Goal: Information Seeking & Learning: Learn about a topic

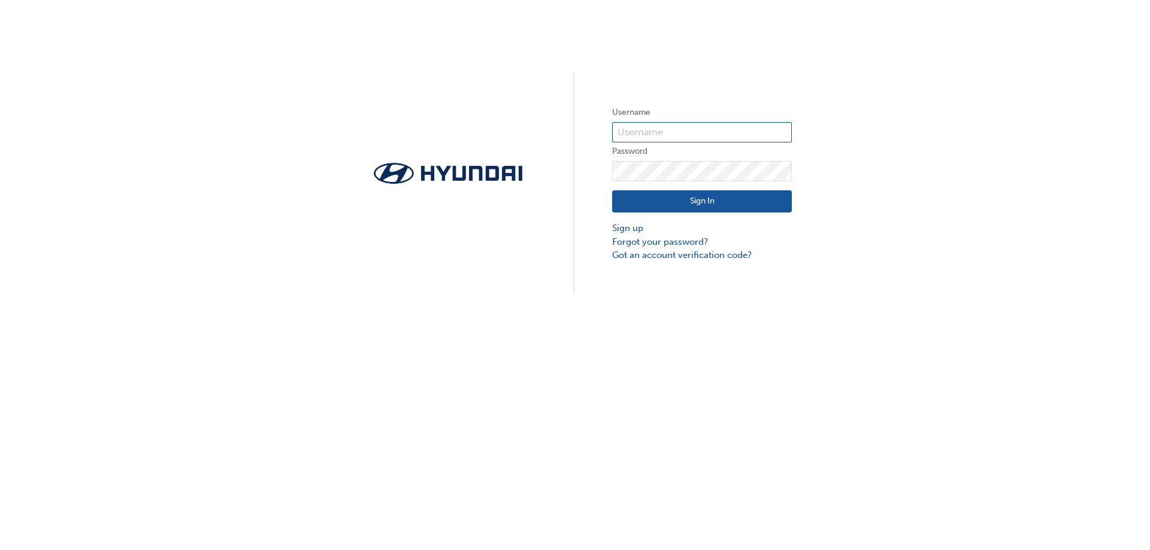
click at [637, 131] on input "text" at bounding box center [702, 132] width 180 height 20
type input "26658"
click button "Sign In" at bounding box center [702, 201] width 180 height 23
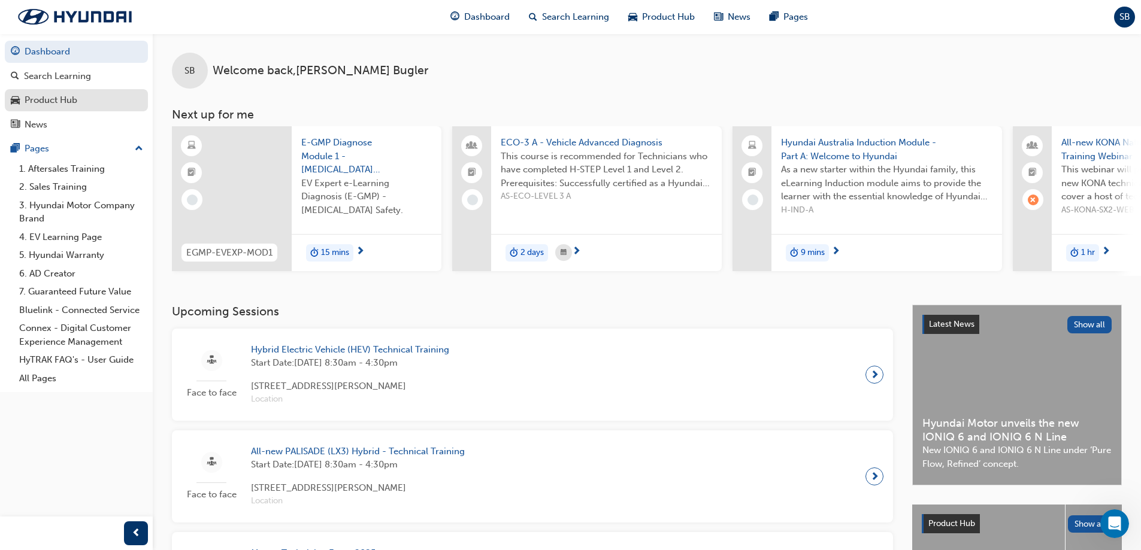
click at [65, 101] on div "Product Hub" at bounding box center [51, 100] width 53 height 14
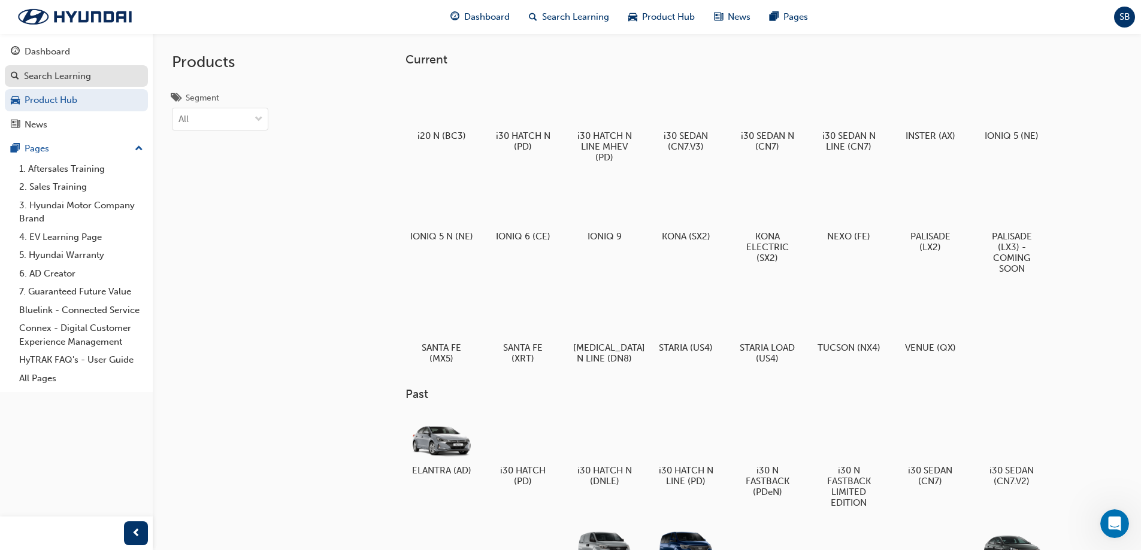
click at [71, 77] on div "Search Learning" at bounding box center [57, 76] width 67 height 14
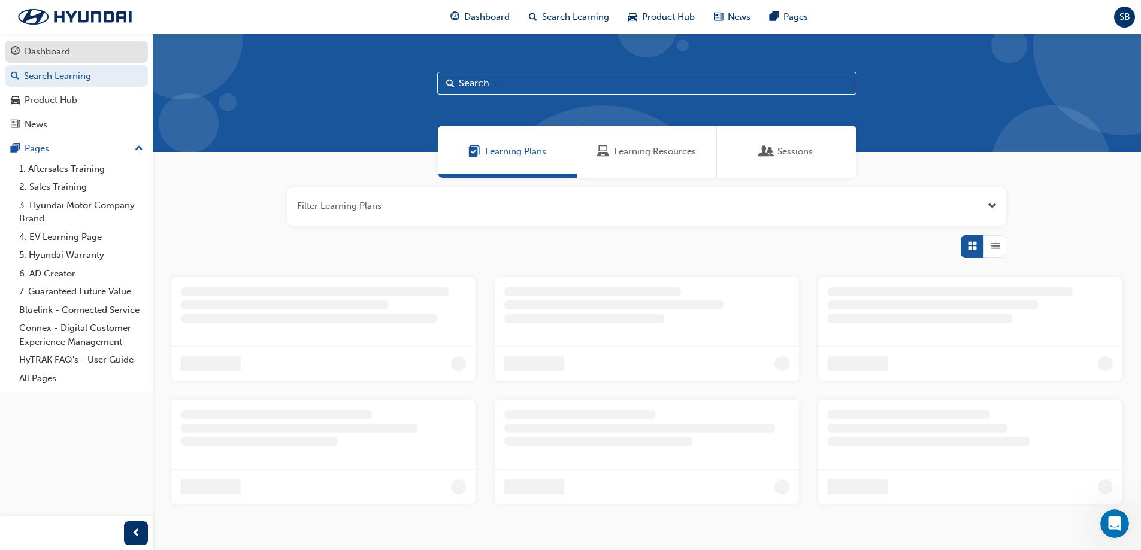
click at [71, 55] on div "Dashboard" at bounding box center [76, 51] width 131 height 15
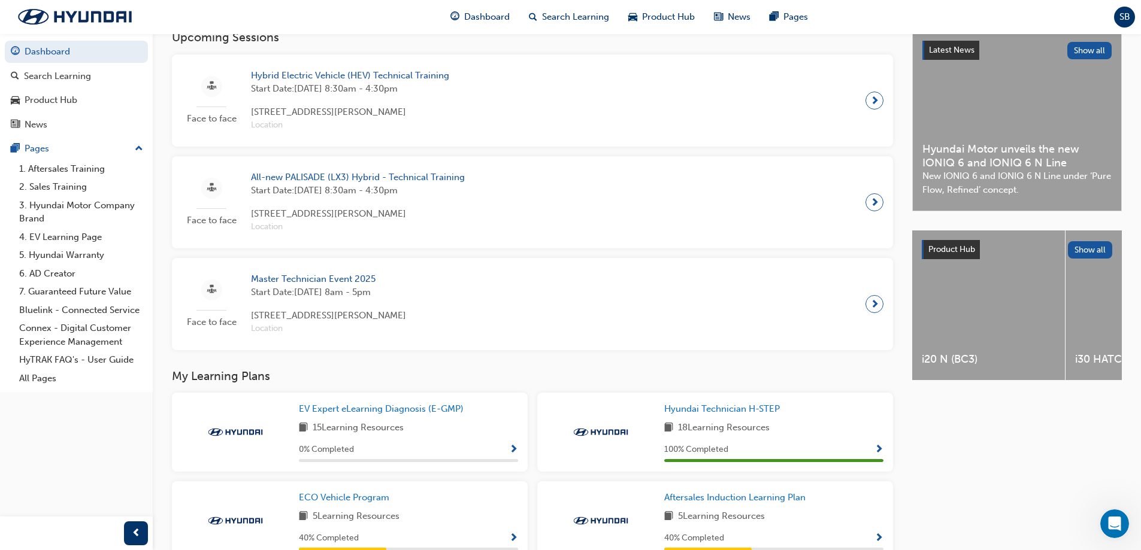
scroll to position [359, 0]
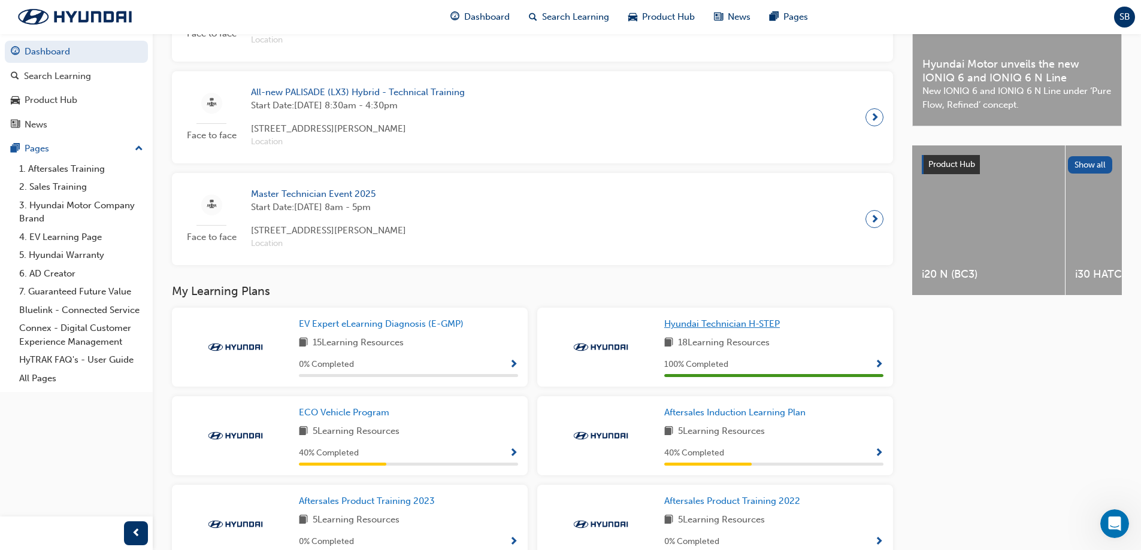
click at [743, 329] on span "Hyundai Technician H-STEP" at bounding box center [722, 324] width 116 height 11
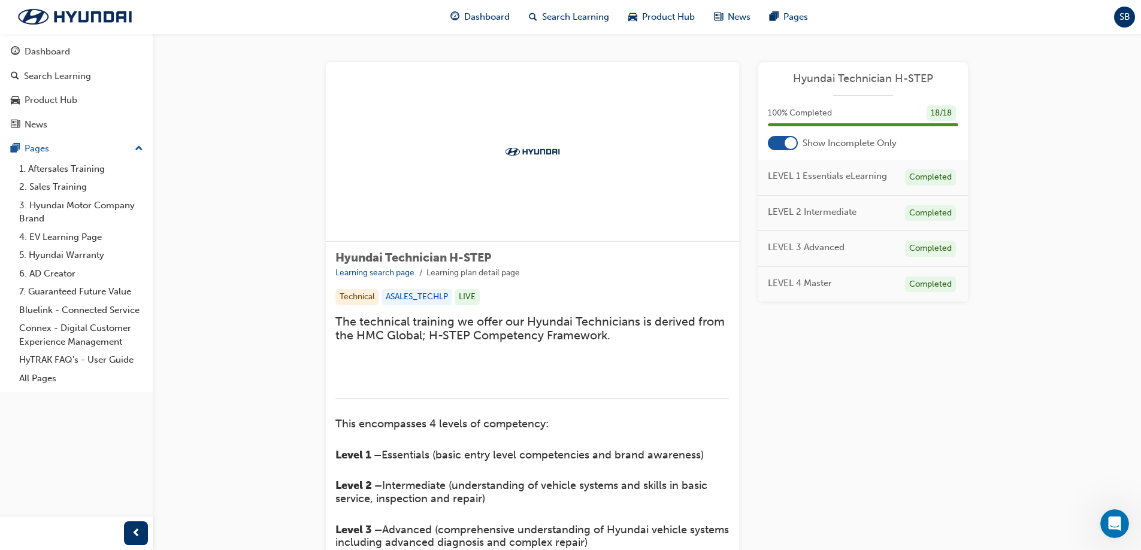
drag, startPoint x: 865, startPoint y: 94, endPoint x: 908, endPoint y: 105, distance: 43.9
click at [866, 94] on div "Hyundai Technician H-STEP" at bounding box center [863, 84] width 210 height 24
click at [784, 144] on div at bounding box center [783, 143] width 30 height 14
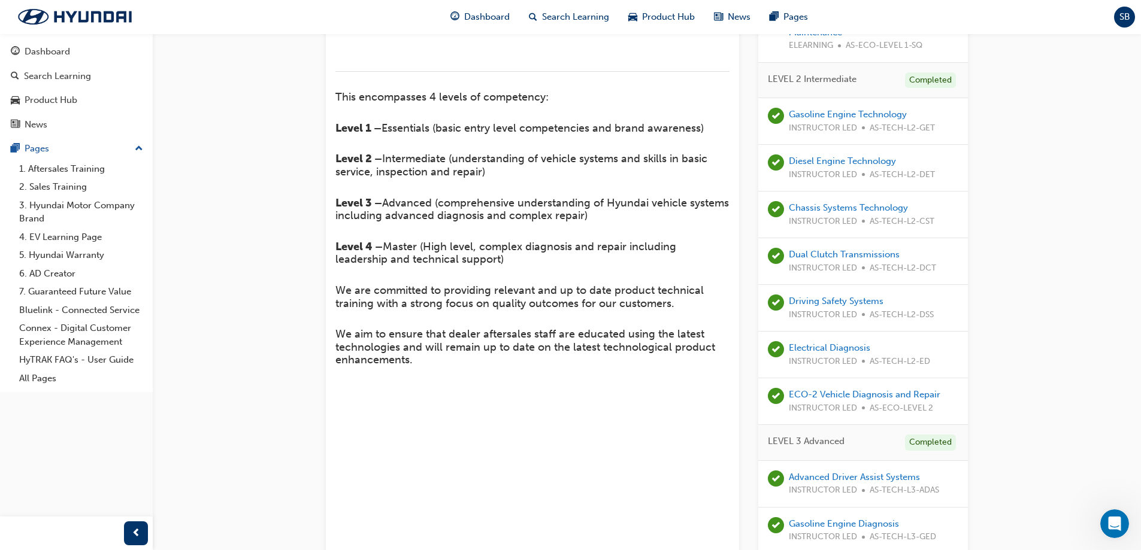
scroll to position [299, 0]
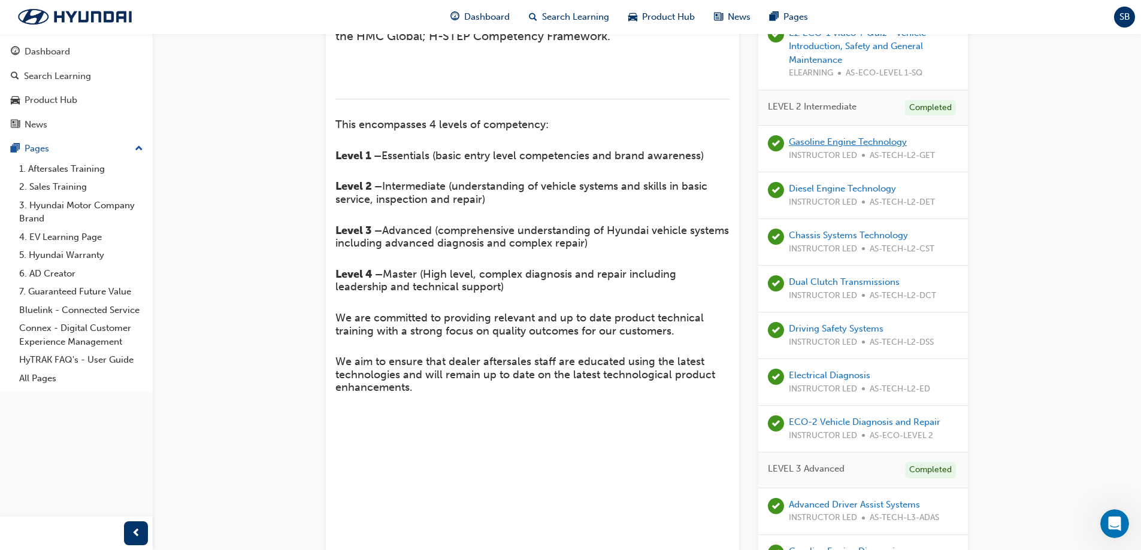
click at [876, 144] on link "Gasoline Engine Technology" at bounding box center [848, 142] width 118 height 11
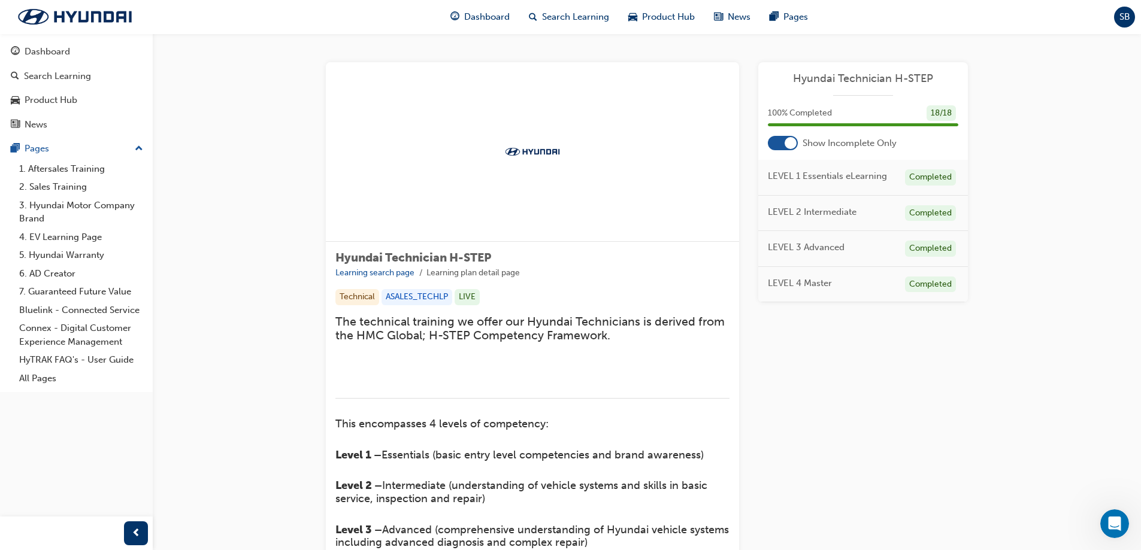
click at [780, 148] on div at bounding box center [783, 143] width 30 height 14
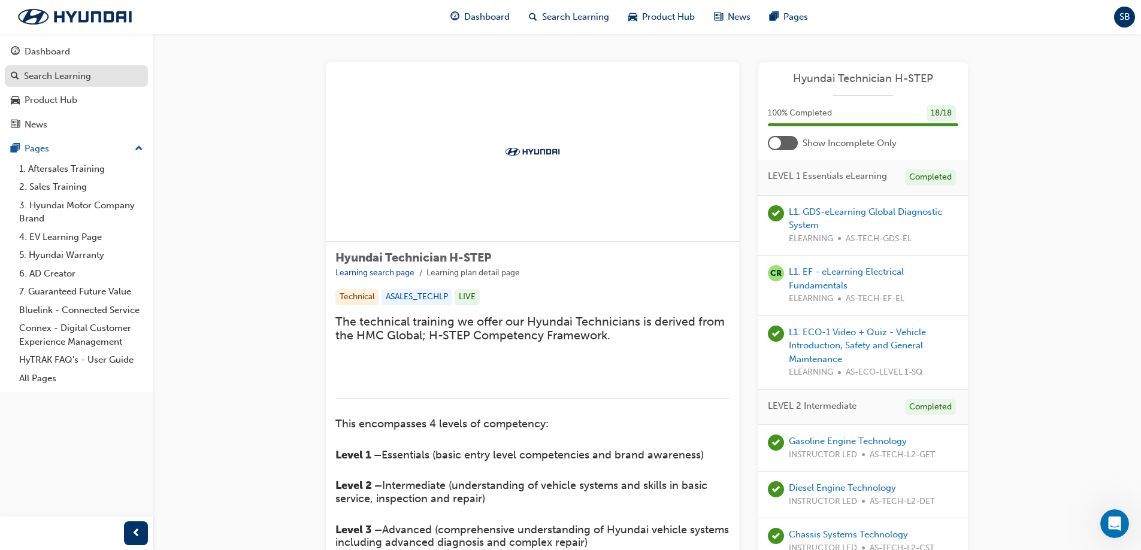
click at [51, 76] on div "Search Learning" at bounding box center [57, 76] width 67 height 14
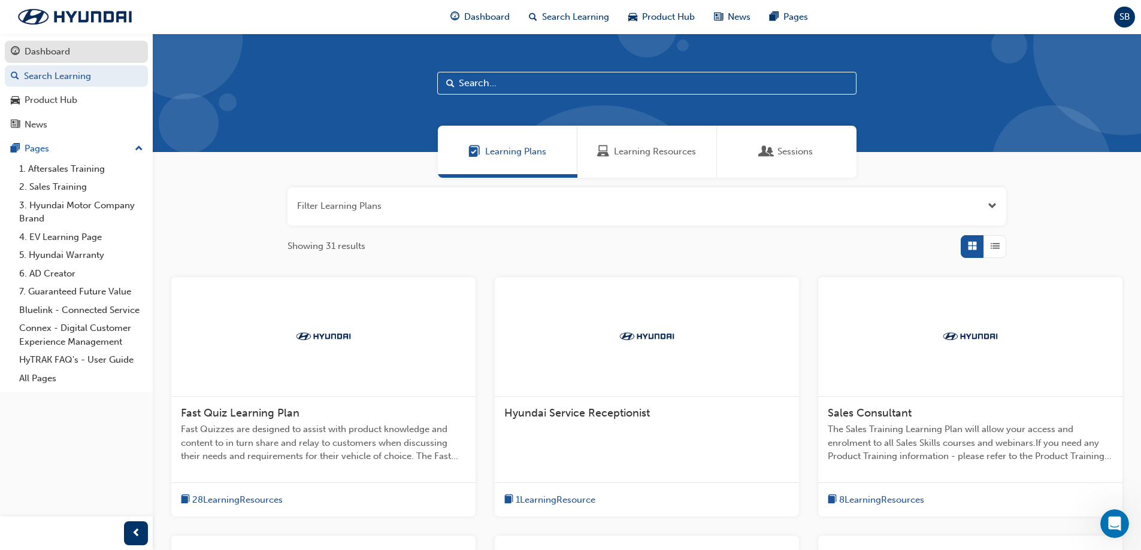
click at [47, 56] on div "Dashboard" at bounding box center [48, 52] width 46 height 14
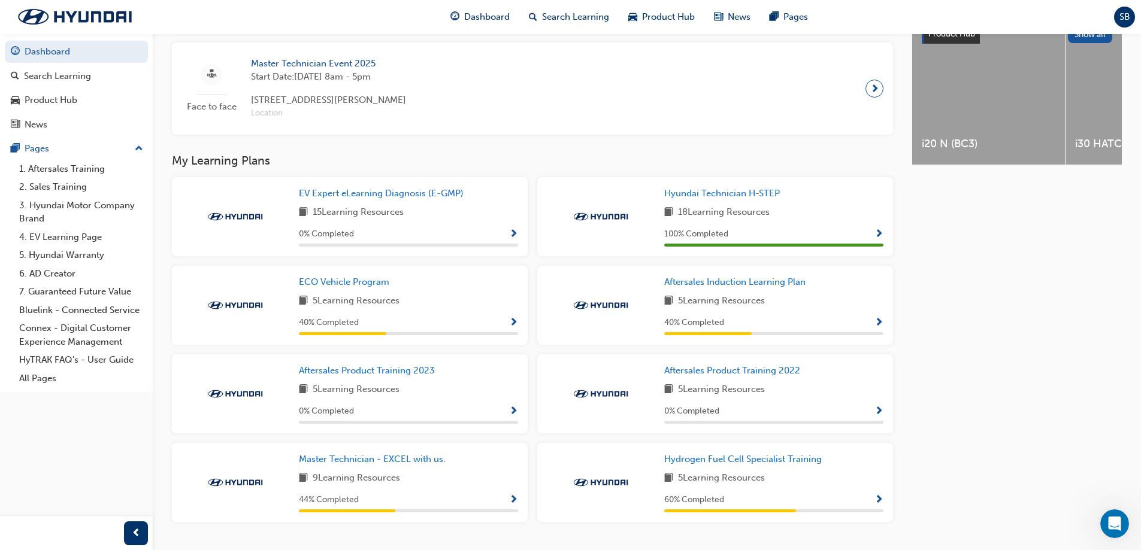
scroll to position [525, 0]
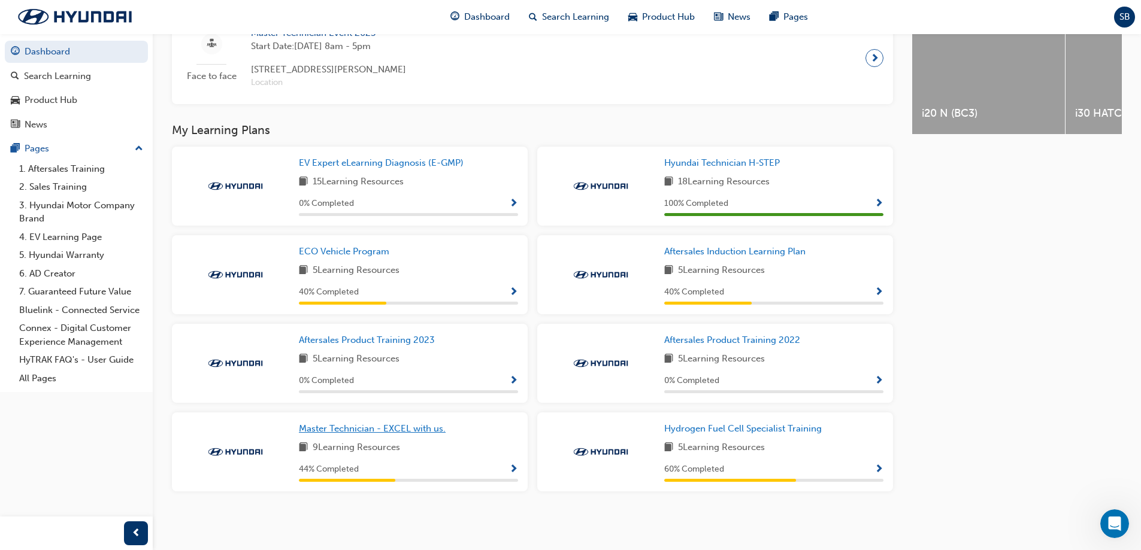
click at [392, 434] on span "Master Technician - EXCEL with us." at bounding box center [372, 428] width 147 height 11
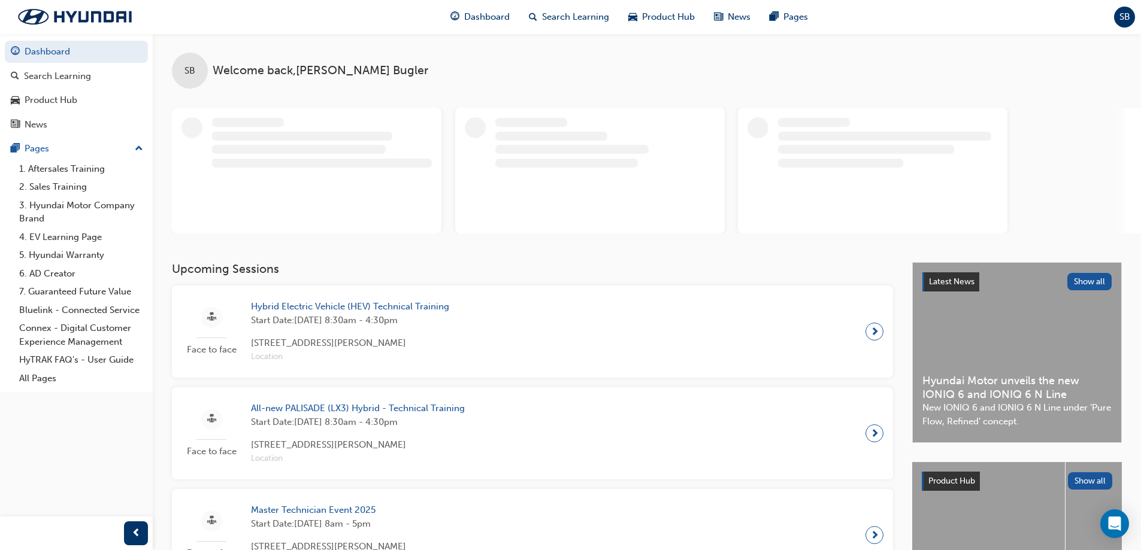
click at [1126, 17] on span "SB" at bounding box center [1124, 17] width 11 height 14
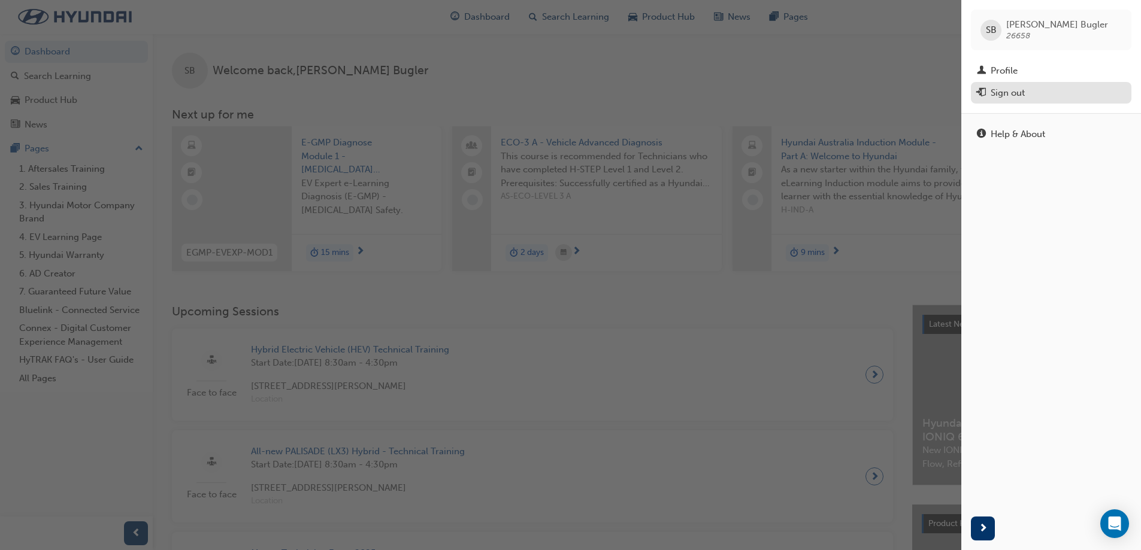
click at [992, 90] on div "Sign out" at bounding box center [1007, 93] width 34 height 14
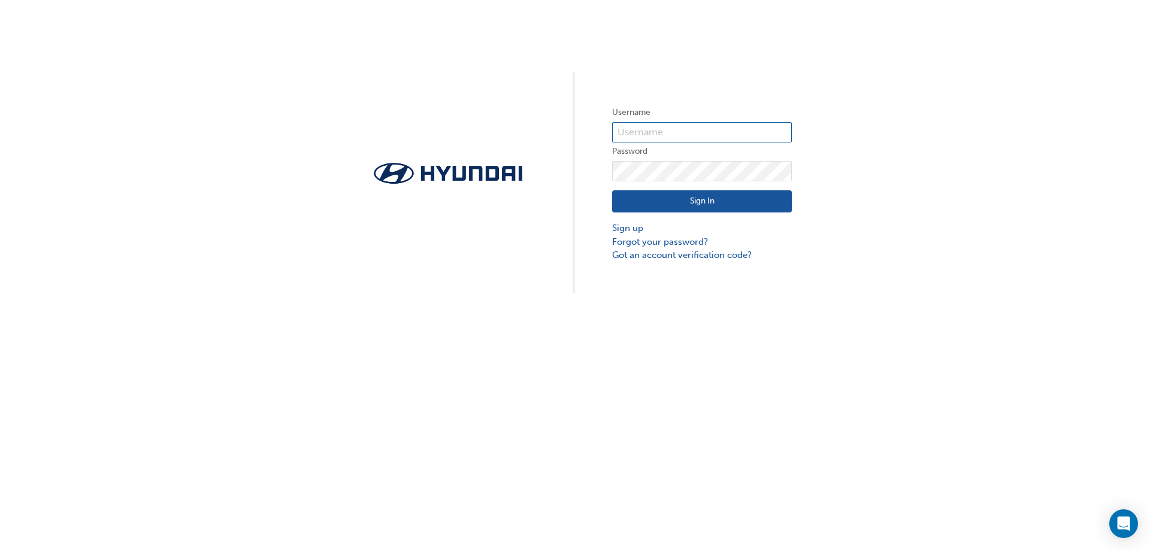
click at [640, 135] on input "text" at bounding box center [702, 132] width 180 height 20
type input "26658"
click at [649, 128] on input "26658" at bounding box center [702, 132] width 180 height 20
click at [731, 256] on link "Got an account verification code?" at bounding box center [702, 256] width 180 height 14
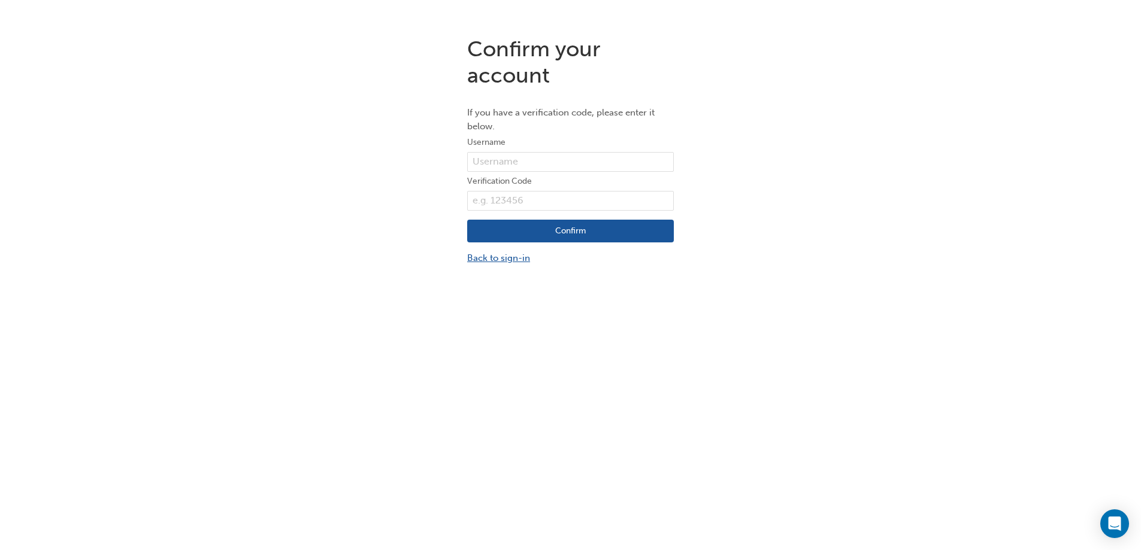
click at [512, 257] on link "Back to sign-in" at bounding box center [570, 259] width 207 height 14
